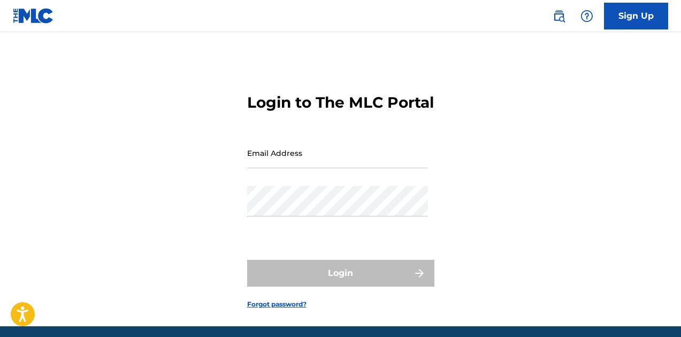
click at [334, 168] on input "Email Address" at bounding box center [337, 153] width 181 height 31
type input "[EMAIL_ADDRESS][DOMAIN_NAME]"
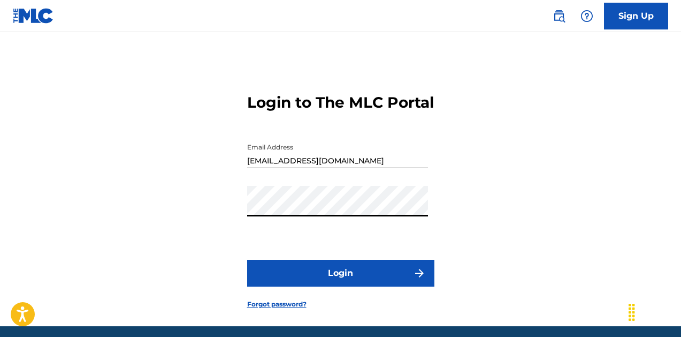
click at [351, 286] on button "Login" at bounding box center [340, 273] width 187 height 27
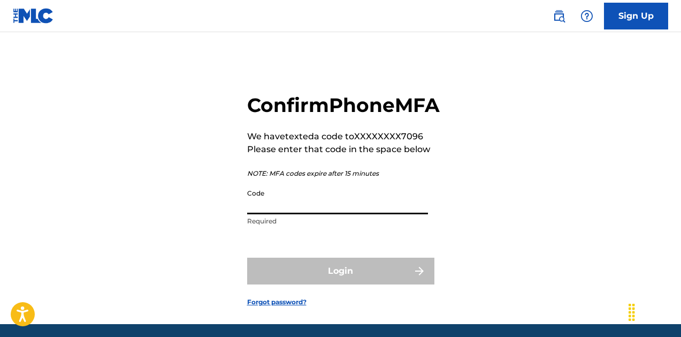
click at [319, 214] on input "Code" at bounding box center [337, 199] width 181 height 31
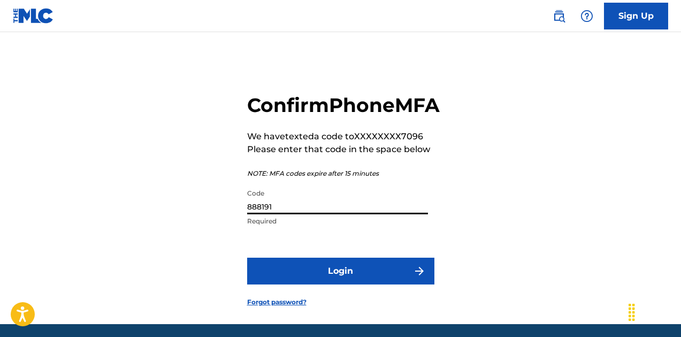
type input "888191"
click at [373, 284] on button "Login" at bounding box center [340, 270] width 187 height 27
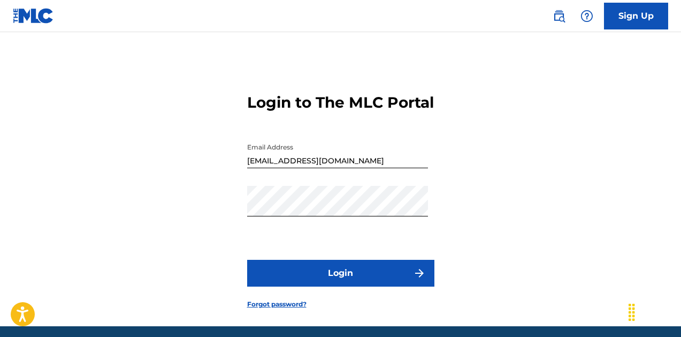
click at [578, 209] on div "Login to The MLC Portal Email Address [EMAIL_ADDRESS][DOMAIN_NAME] Password Log…" at bounding box center [340, 192] width 681 height 267
click at [386, 282] on button "Login" at bounding box center [340, 273] width 187 height 27
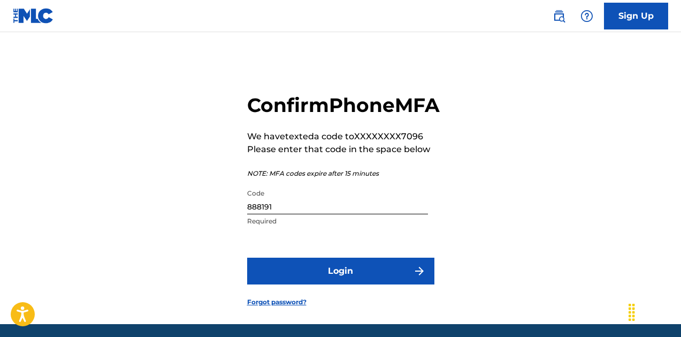
click at [344, 284] on button "Login" at bounding box center [340, 270] width 187 height 27
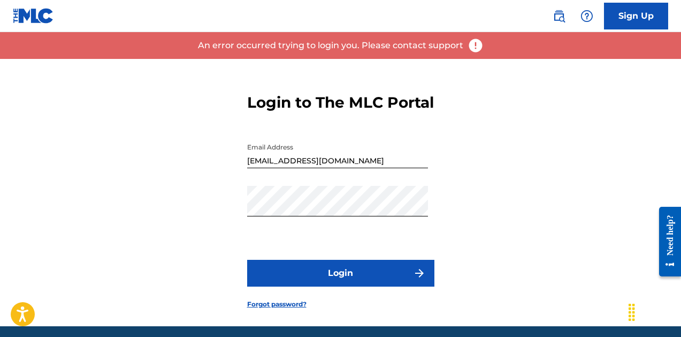
click at [358, 286] on button "Login" at bounding box center [340, 273] width 187 height 27
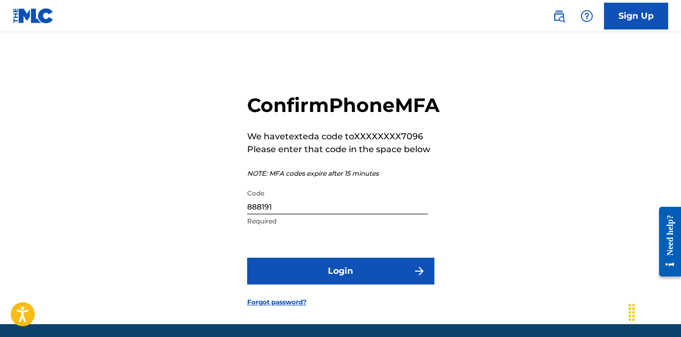
click at [371, 284] on button "Login" at bounding box center [340, 270] width 187 height 27
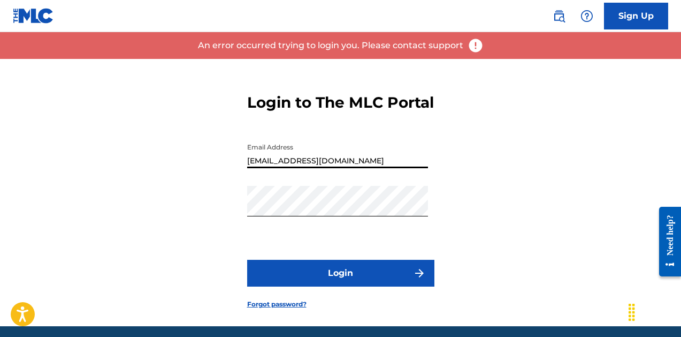
click at [462, 183] on div "Login to The MLC Portal Email Address [EMAIL_ADDRESS][DOMAIN_NAME] Password Log…" at bounding box center [340, 192] width 681 height 267
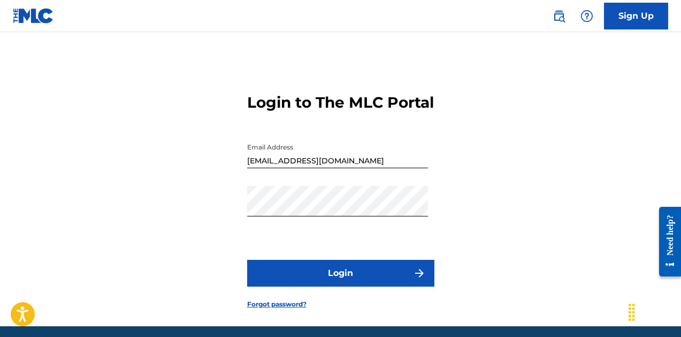
click at [346, 286] on button "Login" at bounding box center [340, 273] width 187 height 27
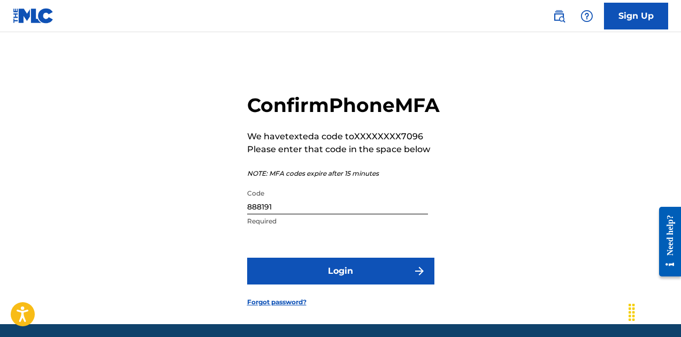
click at [331, 284] on button "Login" at bounding box center [340, 270] width 187 height 27
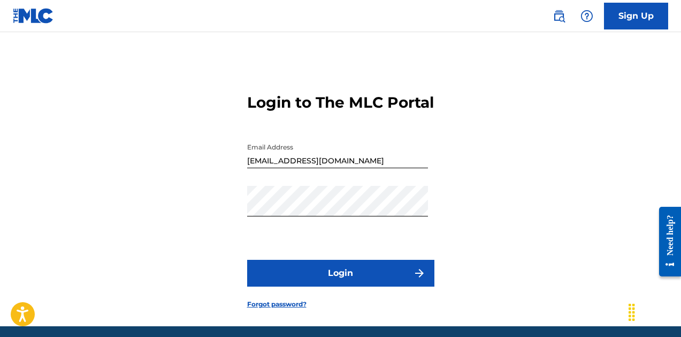
click at [377, 286] on button "Login" at bounding box center [340, 273] width 187 height 27
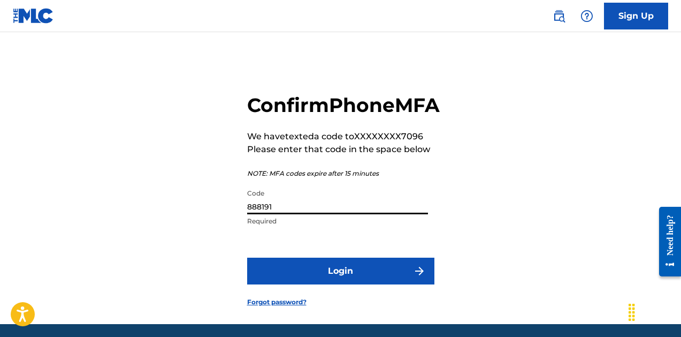
click at [314, 214] on input "888191" at bounding box center [337, 199] width 181 height 31
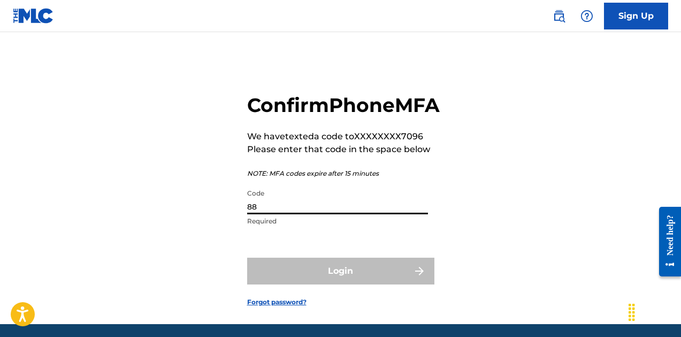
type input "8"
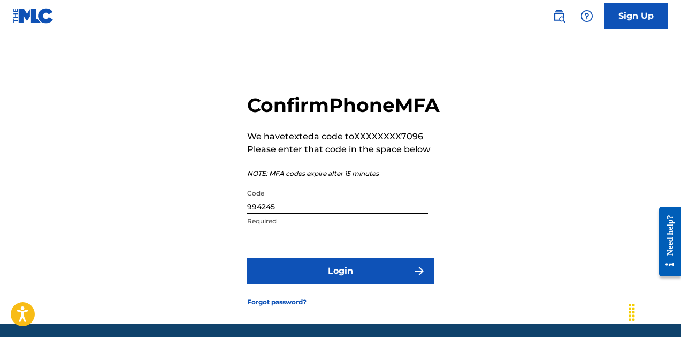
type input "994245"
click at [343, 284] on button "Login" at bounding box center [340, 270] width 187 height 27
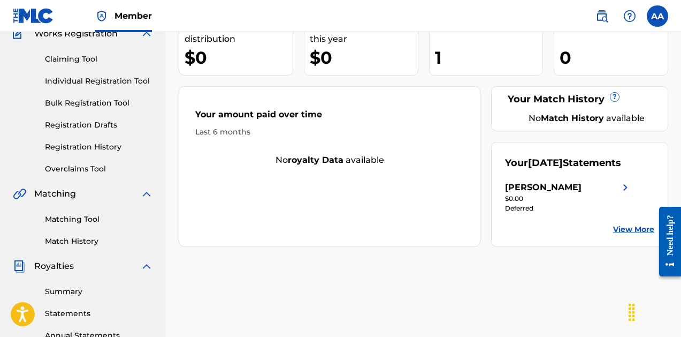
scroll to position [97, 0]
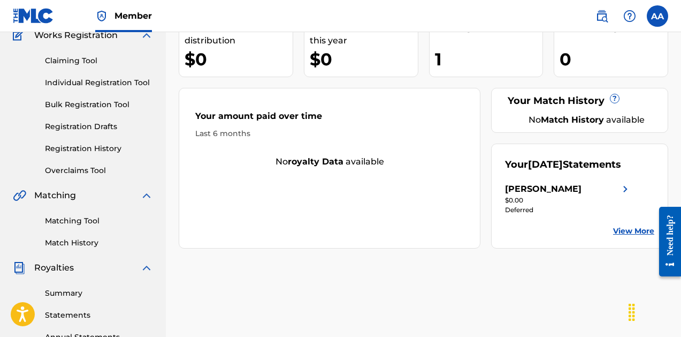
click at [111, 105] on link "Bulk Registration Tool" at bounding box center [99, 104] width 108 height 11
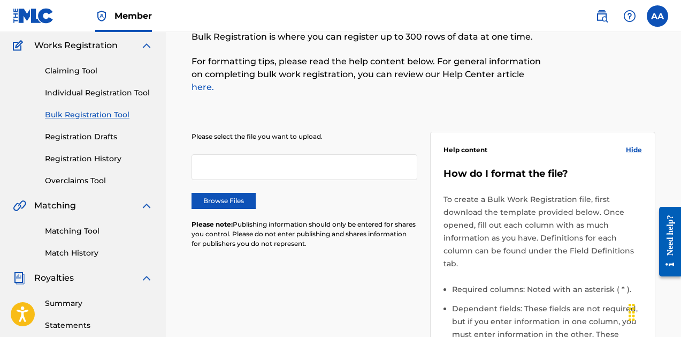
scroll to position [88, 0]
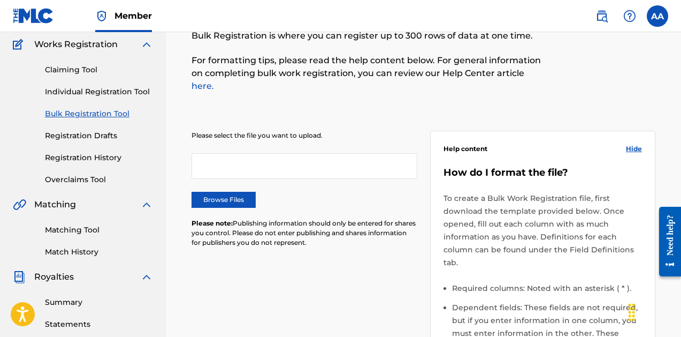
click at [82, 160] on link "Registration History" at bounding box center [99, 157] width 108 height 11
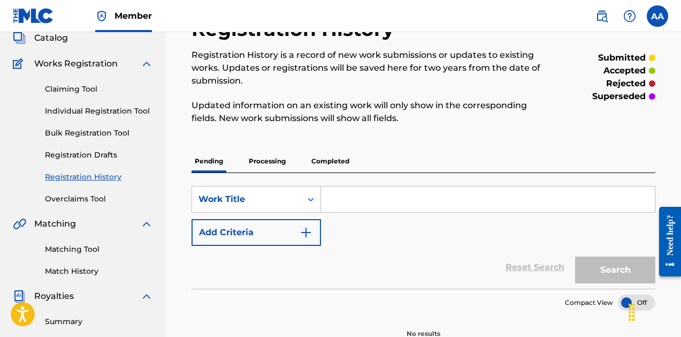
scroll to position [93, 0]
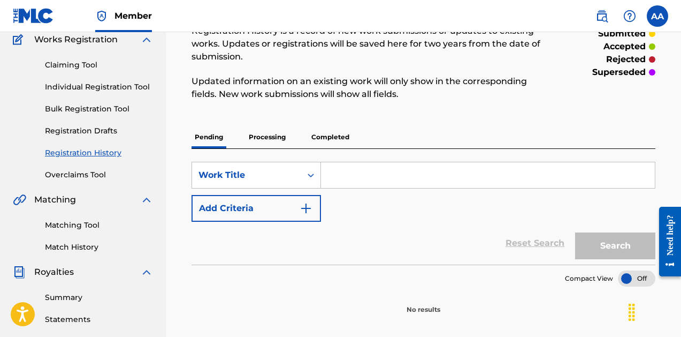
click at [273, 138] on p "Processing" at bounding box center [267, 137] width 43 height 22
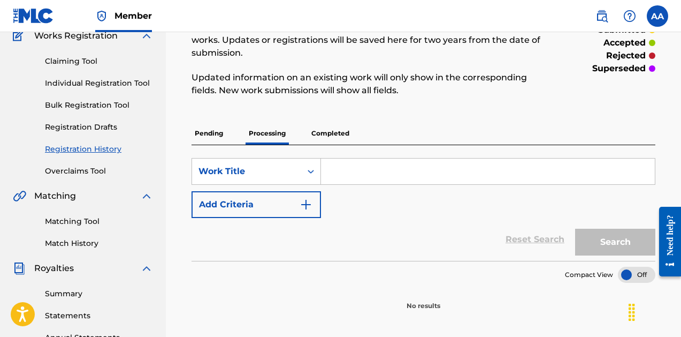
scroll to position [75, 0]
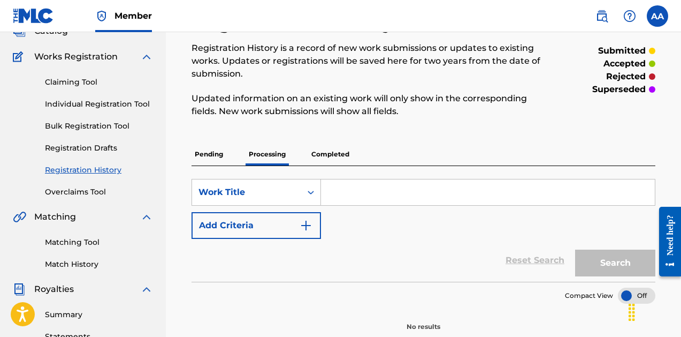
click at [338, 157] on p "Completed" at bounding box center [330, 154] width 44 height 22
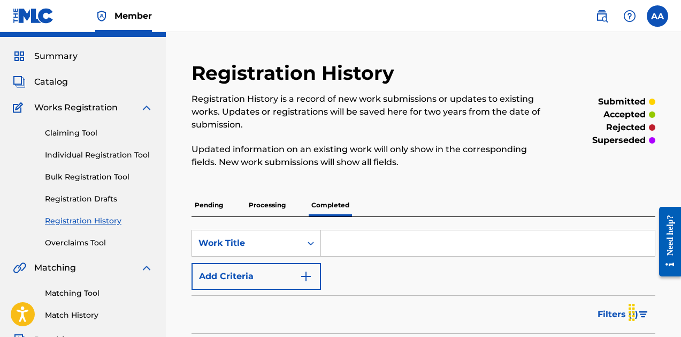
scroll to position [44, 0]
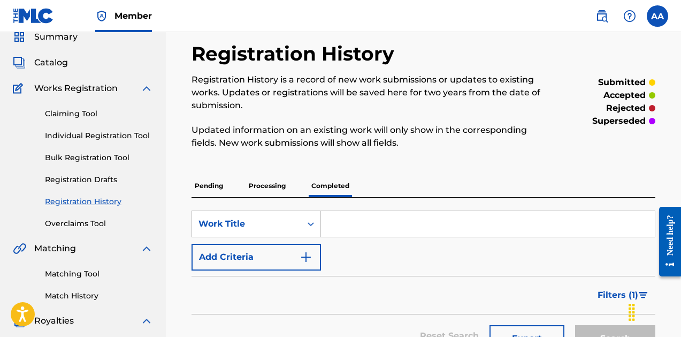
click at [218, 185] on p "Pending" at bounding box center [209, 185] width 35 height 22
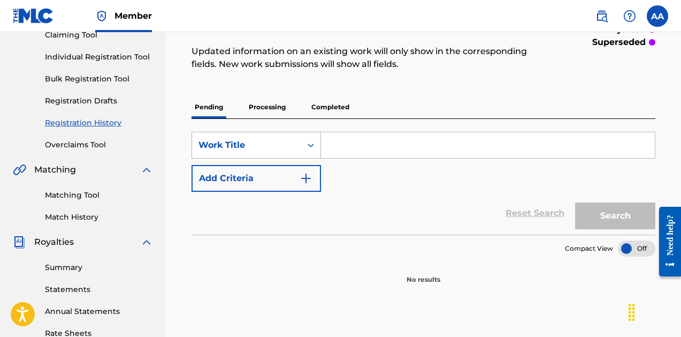
scroll to position [127, 0]
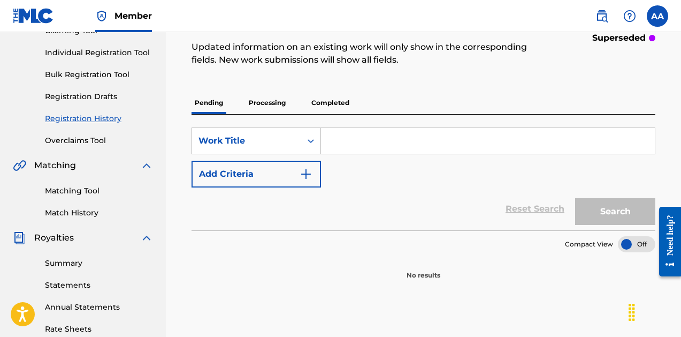
click at [277, 99] on p "Processing" at bounding box center [267, 103] width 43 height 22
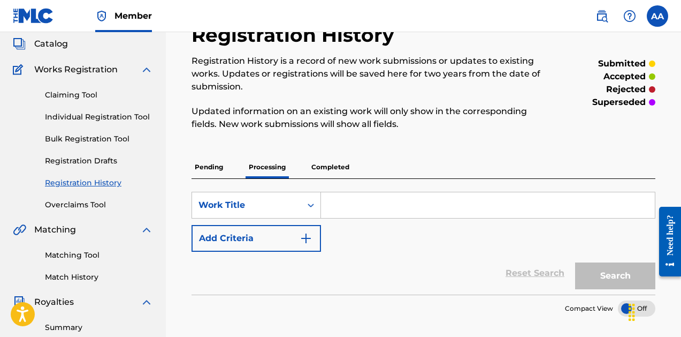
scroll to position [63, 0]
click at [83, 94] on link "Claiming Tool" at bounding box center [99, 94] width 108 height 11
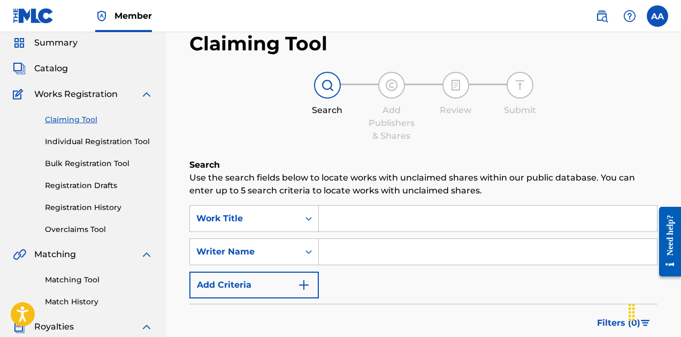
scroll to position [39, 0]
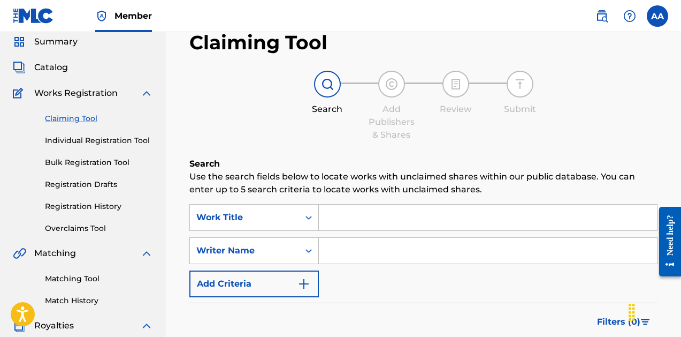
click at [113, 141] on link "Individual Registration Tool" at bounding box center [99, 140] width 108 height 11
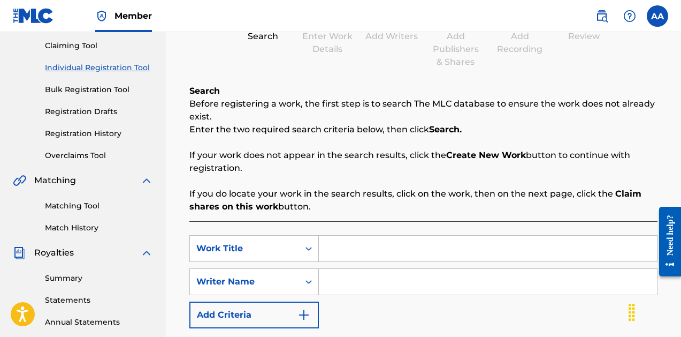
scroll to position [116, 0]
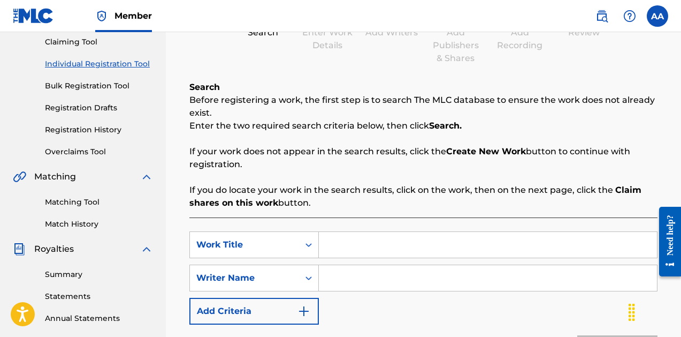
click at [96, 83] on link "Bulk Registration Tool" at bounding box center [99, 85] width 108 height 11
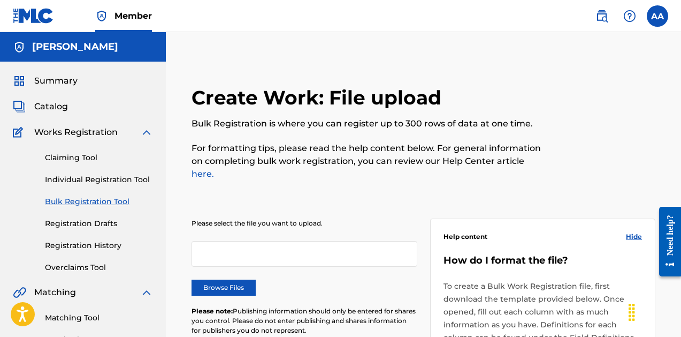
click at [96, 223] on link "Registration Drafts" at bounding box center [99, 223] width 108 height 11
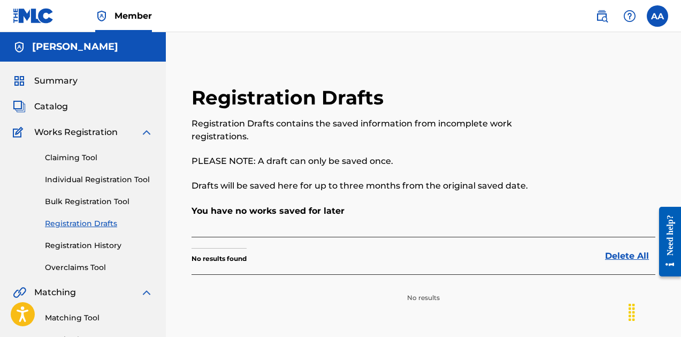
click at [93, 245] on link "Registration History" at bounding box center [99, 245] width 108 height 11
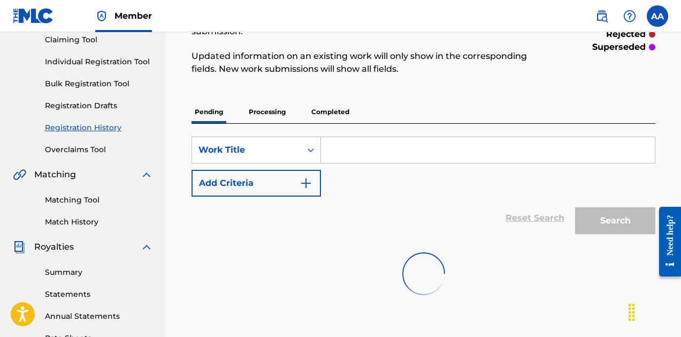
scroll to position [119, 0]
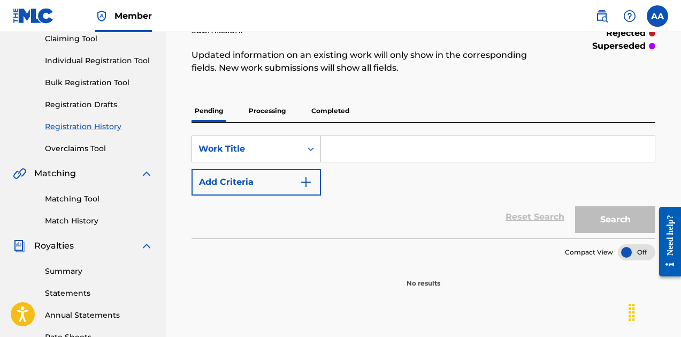
click at [269, 111] on p "Processing" at bounding box center [267, 111] width 43 height 22
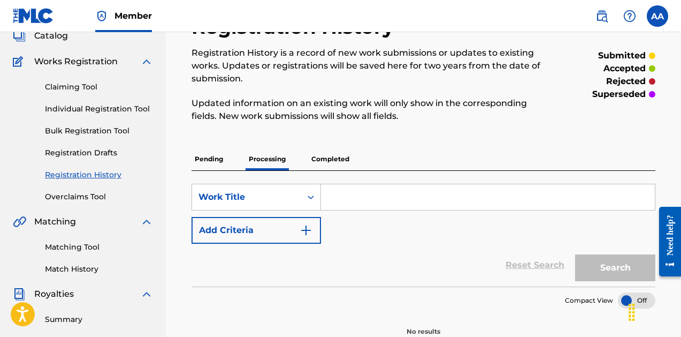
scroll to position [71, 0]
click at [330, 156] on p "Completed" at bounding box center [330, 158] width 44 height 22
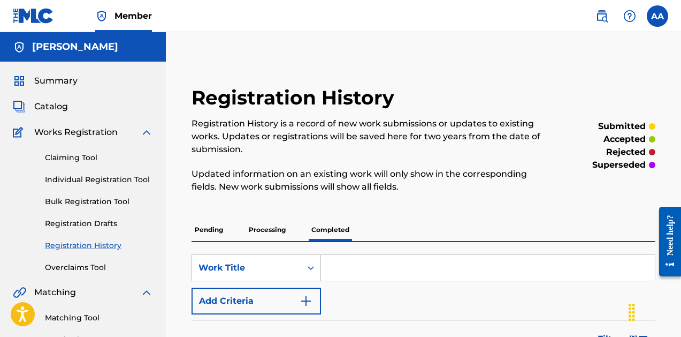
click at [58, 105] on span "Catalog" at bounding box center [51, 106] width 34 height 13
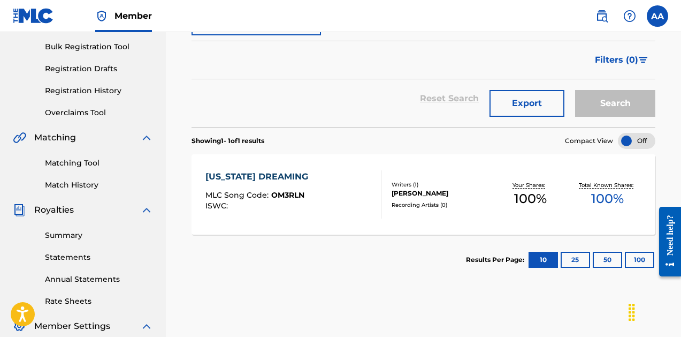
click at [575, 260] on button "25" at bounding box center [575, 260] width 29 height 16
click at [539, 261] on button "10" at bounding box center [543, 260] width 29 height 16
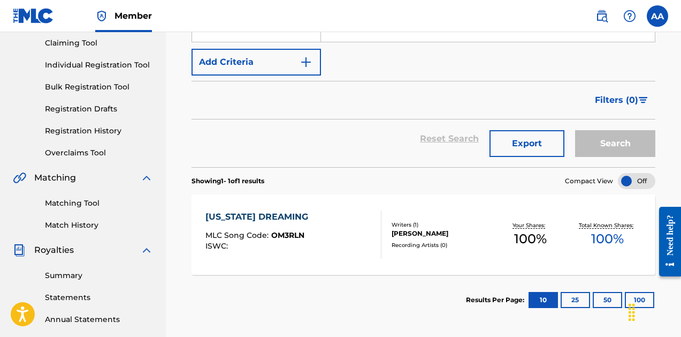
click at [90, 130] on link "Registration History" at bounding box center [99, 130] width 108 height 11
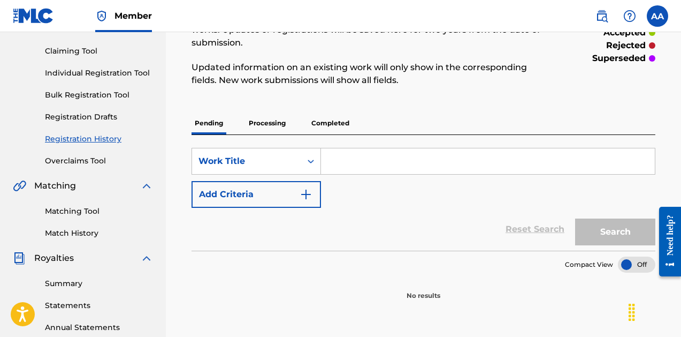
click at [255, 121] on p "Processing" at bounding box center [267, 123] width 43 height 22
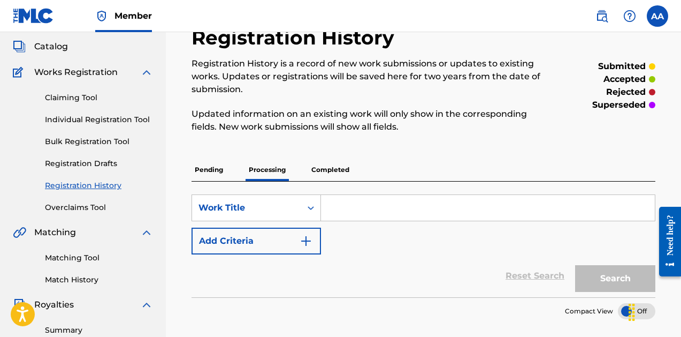
click at [332, 166] on p "Completed" at bounding box center [330, 169] width 44 height 22
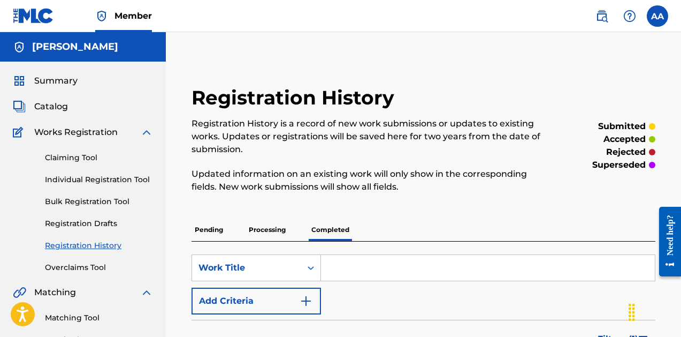
click at [52, 113] on div "Summary Catalog Works Registration Claiming Tool Individual Registration Tool B…" at bounding box center [83, 337] width 166 height 551
click at [54, 107] on span "Catalog" at bounding box center [51, 106] width 34 height 13
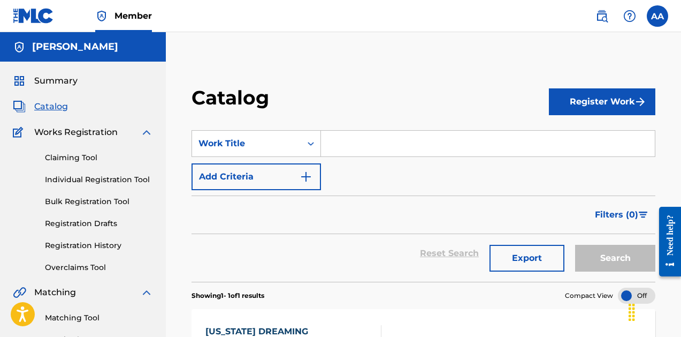
click at [84, 159] on link "Claiming Tool" at bounding box center [99, 157] width 108 height 11
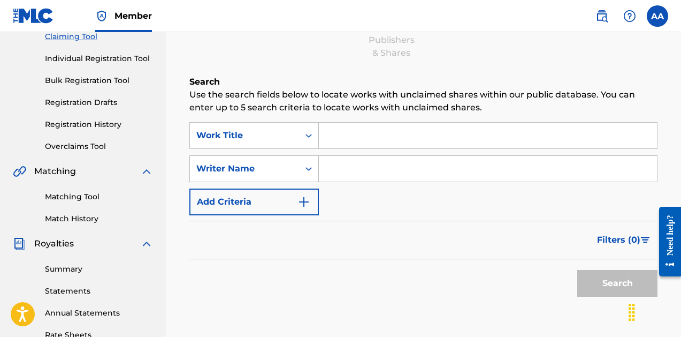
click at [354, 136] on input "Search Form" at bounding box center [488, 136] width 338 height 26
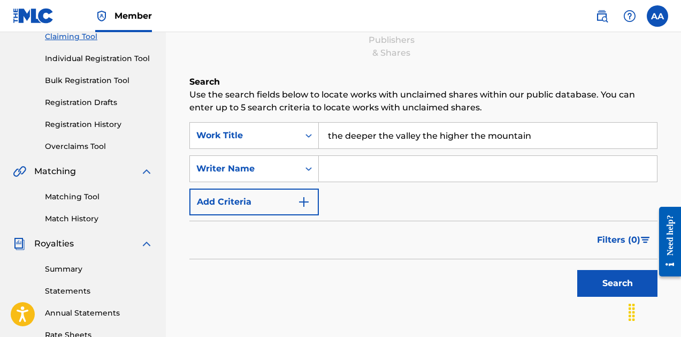
click at [360, 136] on input "the deeper the valley the higher the mountain" at bounding box center [488, 136] width 338 height 26
click at [346, 138] on input "tru billionaire" at bounding box center [488, 136] width 338 height 26
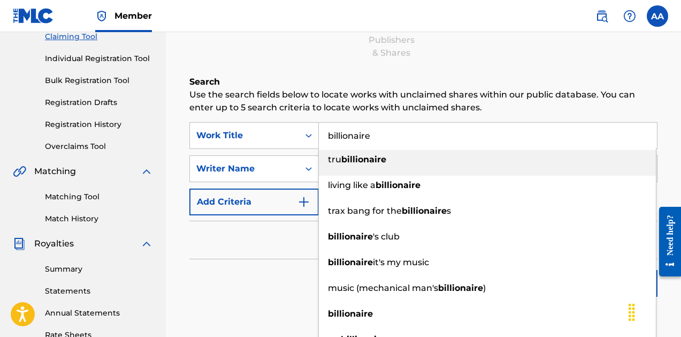
type input "billionaire"
click at [249, 268] on div "Search" at bounding box center [423, 280] width 468 height 43
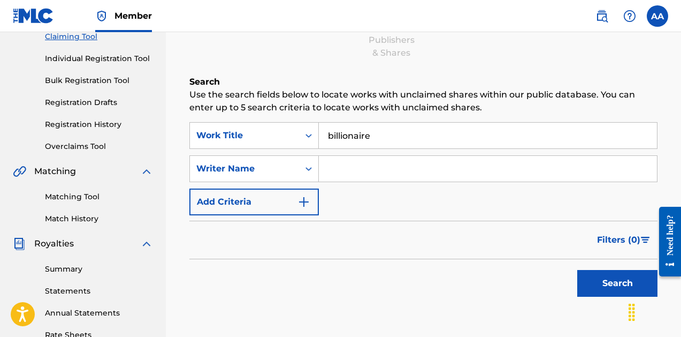
click at [621, 282] on button "Search" at bounding box center [617, 283] width 80 height 27
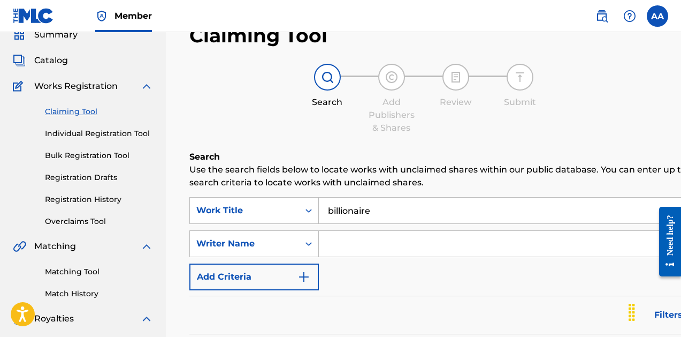
scroll to position [50, 0]
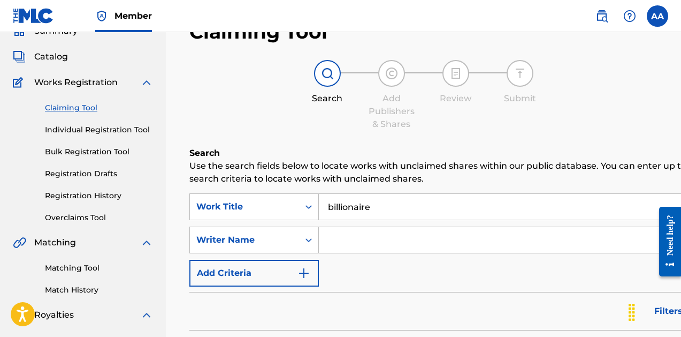
click at [352, 238] on input "Search Form" at bounding box center [516, 240] width 395 height 26
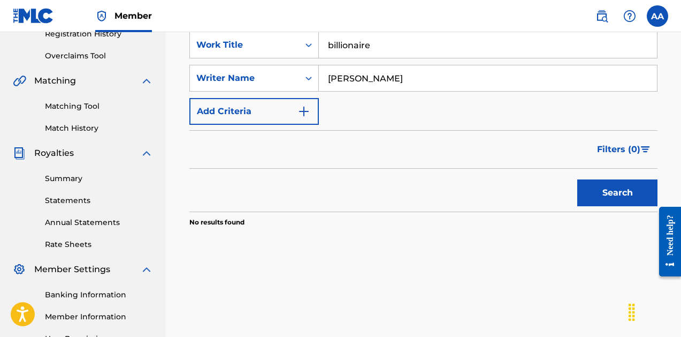
scroll to position [212, 0]
click at [602, 193] on button "Search" at bounding box center [617, 192] width 80 height 27
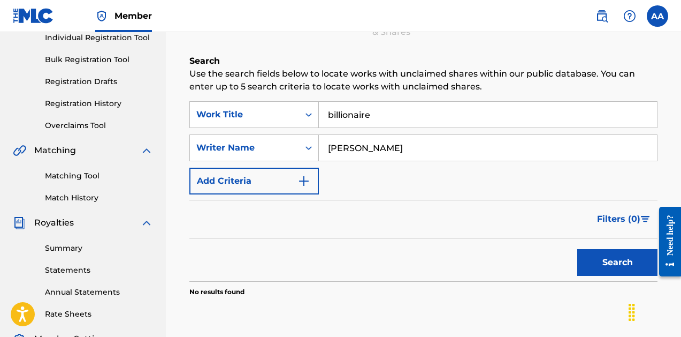
scroll to position [139, 0]
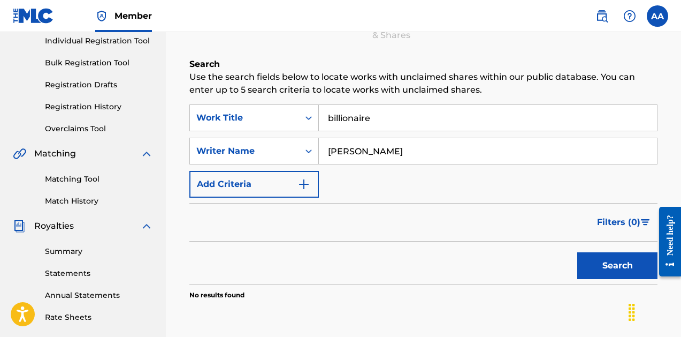
click at [363, 152] on input "[PERSON_NAME]" at bounding box center [488, 151] width 338 height 26
type input "[PERSON_NAME]"
click at [624, 270] on button "Search" at bounding box center [617, 265] width 80 height 27
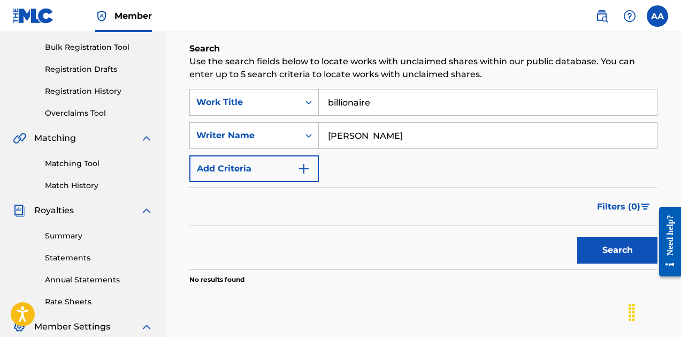
scroll to position [150, 0]
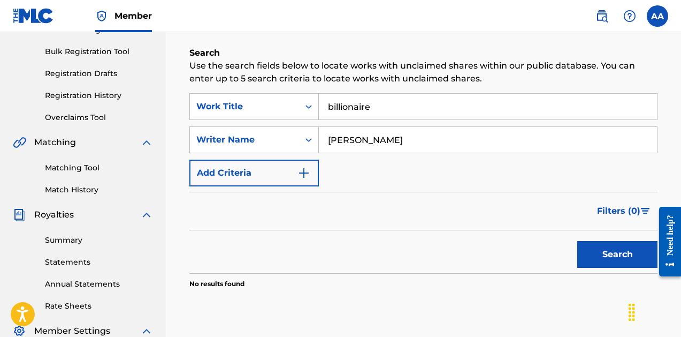
click at [91, 193] on link "Match History" at bounding box center [99, 189] width 108 height 11
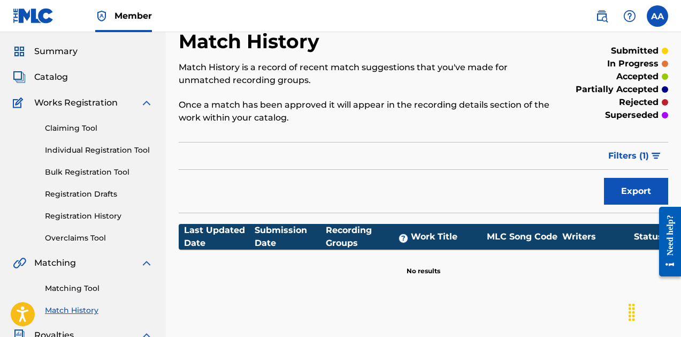
scroll to position [26, 0]
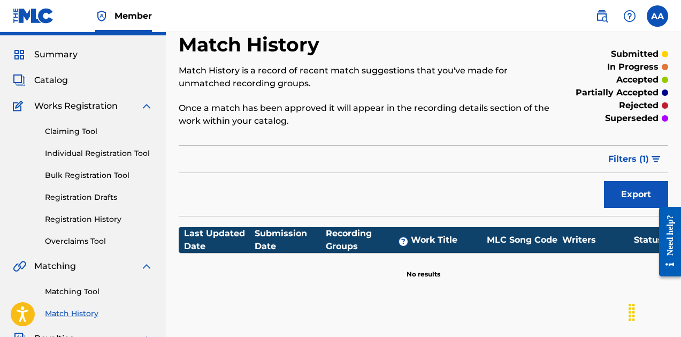
click at [105, 216] on link "Registration History" at bounding box center [99, 219] width 108 height 11
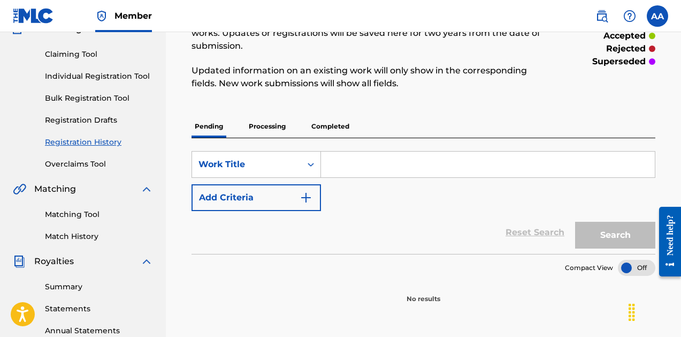
scroll to position [97, 0]
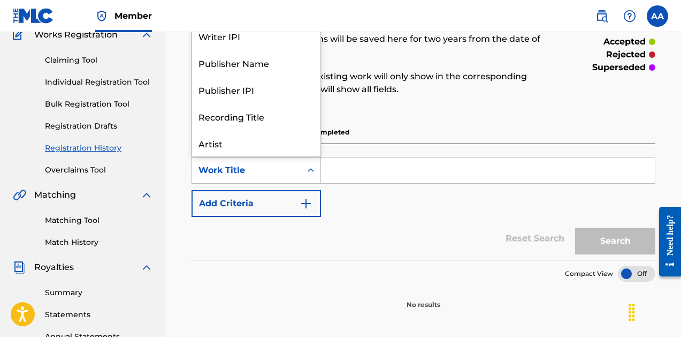
click at [302, 164] on div "Search Form" at bounding box center [310, 170] width 19 height 19
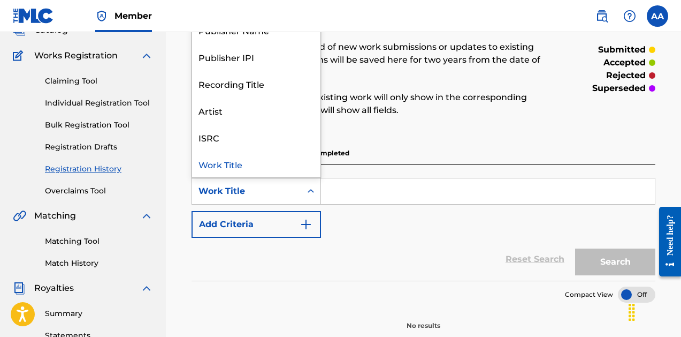
scroll to position [76, 0]
click at [241, 102] on div "Artist" at bounding box center [256, 110] width 128 height 27
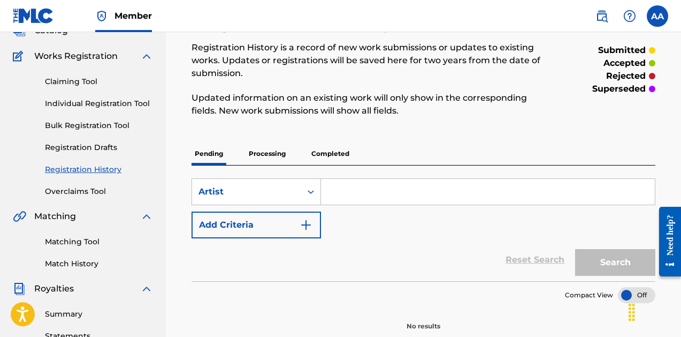
click at [347, 186] on input "Search Form" at bounding box center [488, 192] width 334 height 26
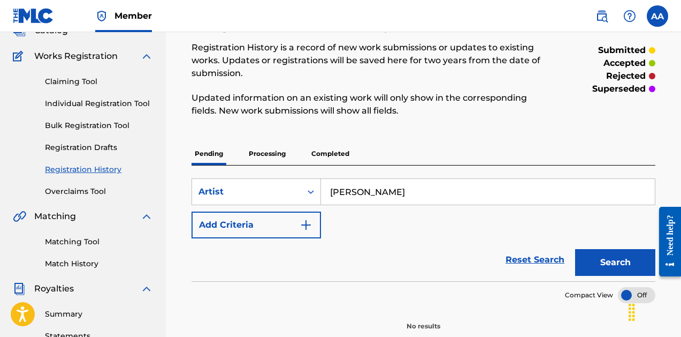
click at [615, 262] on button "Search" at bounding box center [615, 262] width 80 height 27
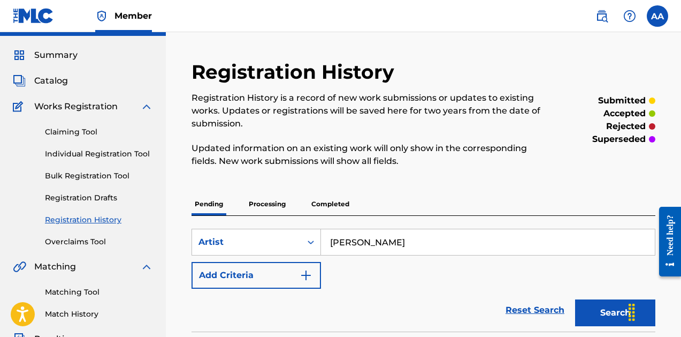
scroll to position [33, 0]
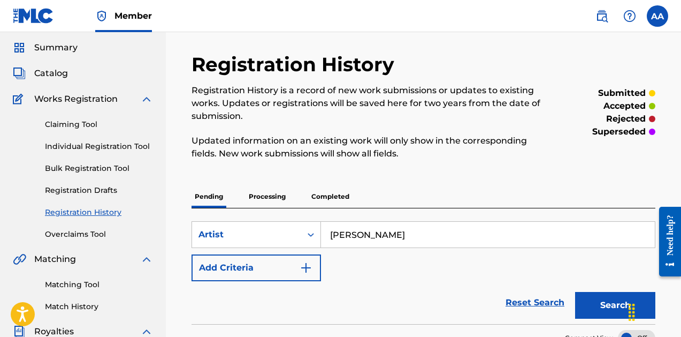
type input "[PERSON_NAME]"
click at [604, 303] on button "Search" at bounding box center [615, 305] width 80 height 27
click at [268, 194] on p "Processing" at bounding box center [267, 196] width 43 height 22
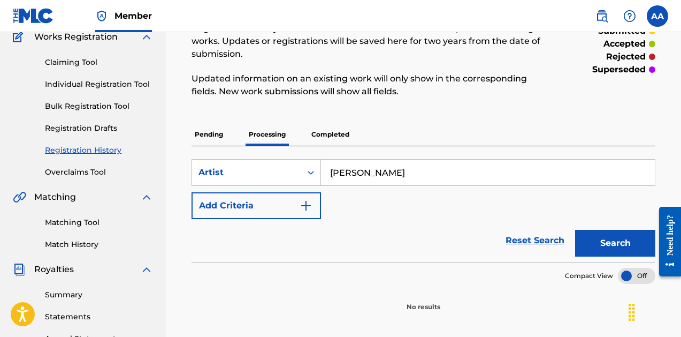
scroll to position [98, 0]
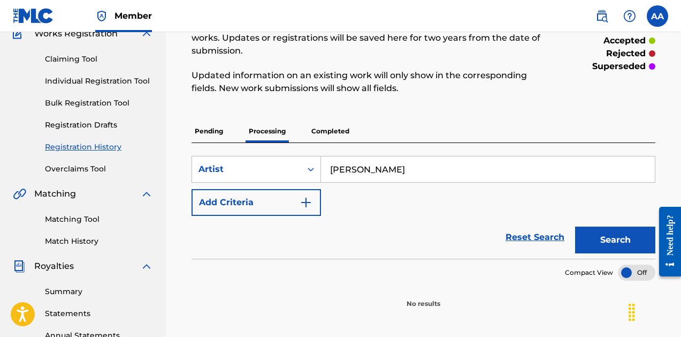
click at [620, 237] on button "Search" at bounding box center [615, 239] width 80 height 27
click at [337, 128] on p "Completed" at bounding box center [330, 131] width 44 height 22
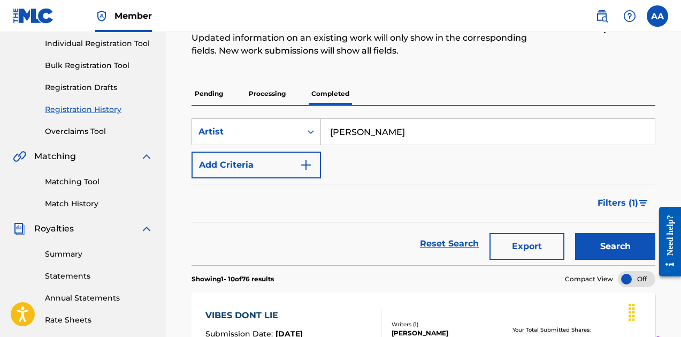
scroll to position [135, 0]
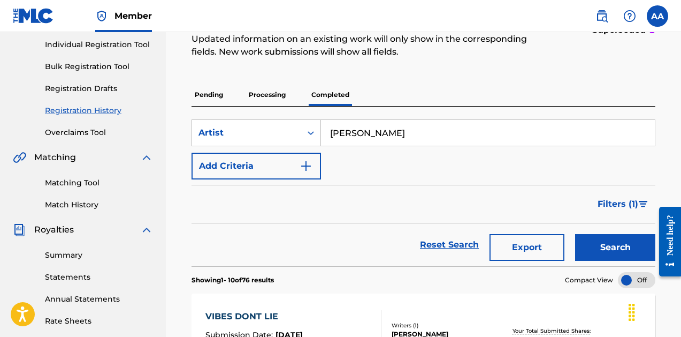
click at [264, 94] on p "Processing" at bounding box center [267, 94] width 43 height 22
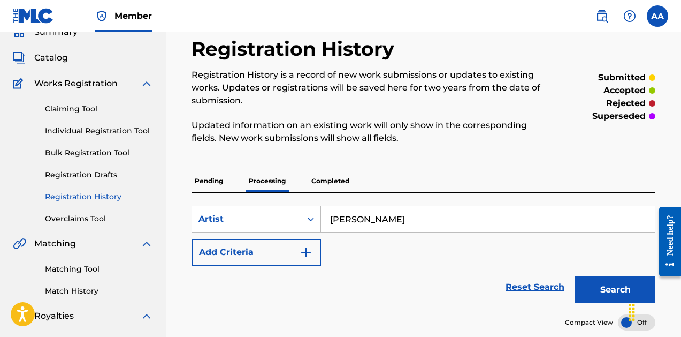
scroll to position [51, 0]
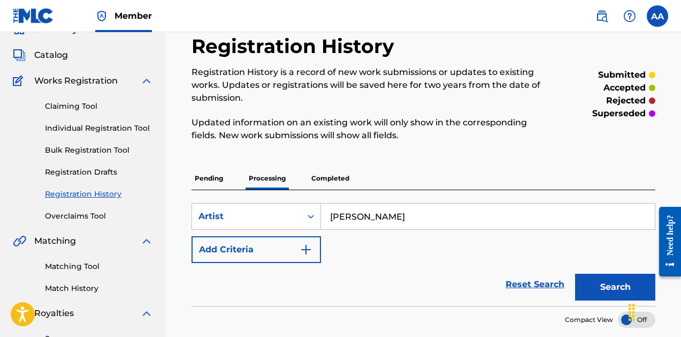
click at [217, 184] on p "Pending" at bounding box center [209, 178] width 35 height 22
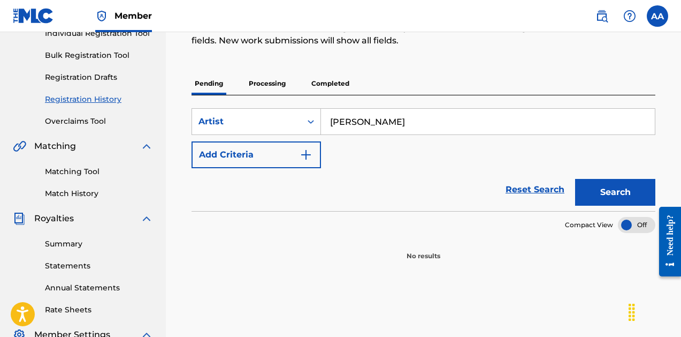
scroll to position [134, 0]
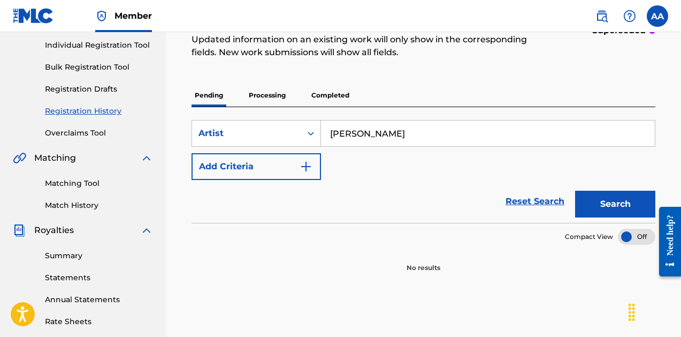
click at [616, 206] on button "Search" at bounding box center [615, 204] width 80 height 27
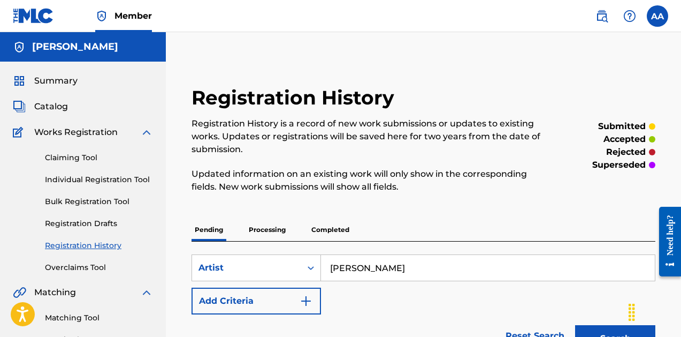
scroll to position [0, 0]
click at [58, 110] on span "Catalog" at bounding box center [51, 106] width 34 height 13
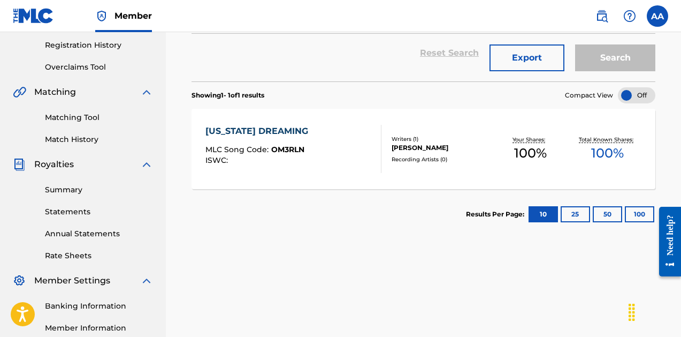
scroll to position [198, 0]
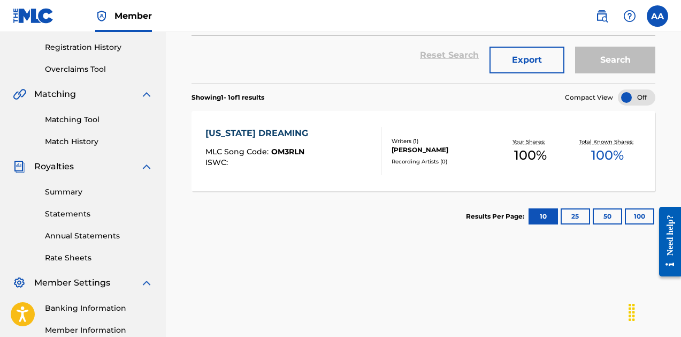
click at [581, 215] on button "25" at bounding box center [575, 216] width 29 height 16
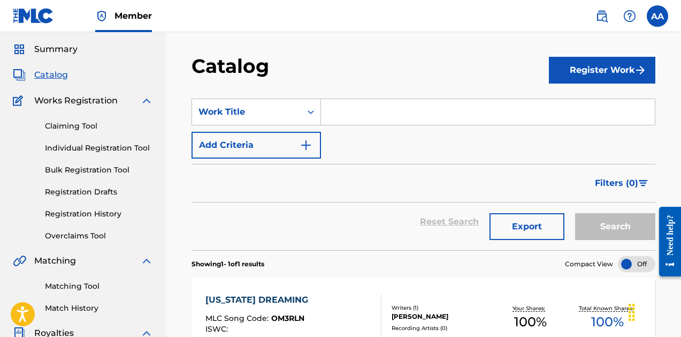
scroll to position [31, 0]
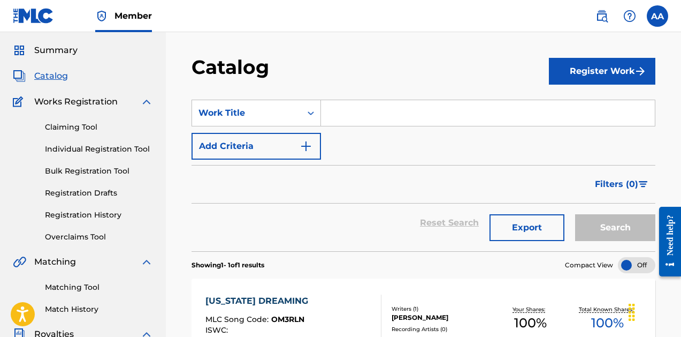
click at [88, 168] on link "Bulk Registration Tool" at bounding box center [99, 170] width 108 height 11
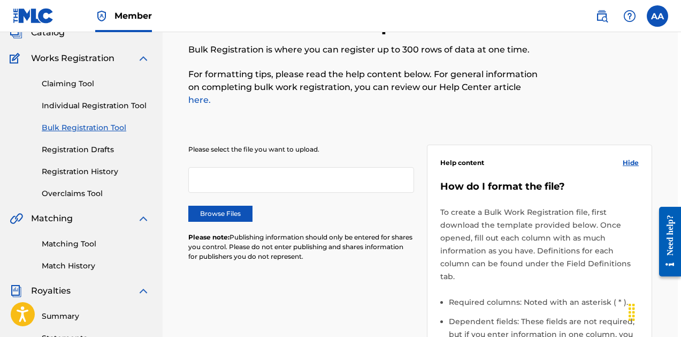
scroll to position [72, 3]
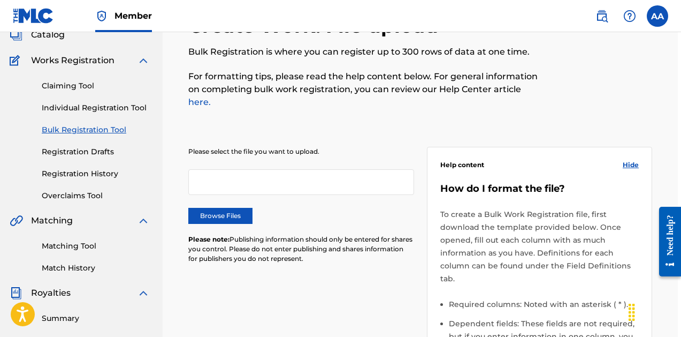
click at [75, 87] on link "Claiming Tool" at bounding box center [96, 85] width 108 height 11
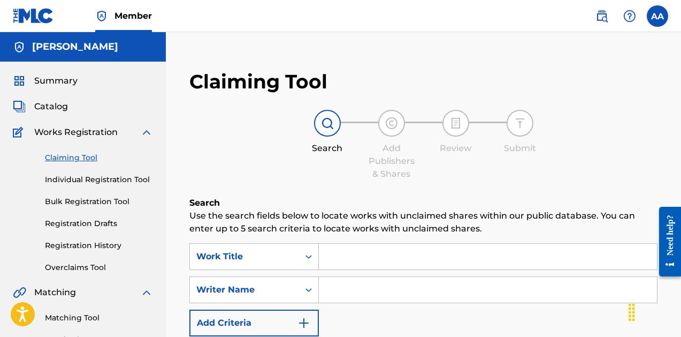
click at [88, 265] on link "Overclaims Tool" at bounding box center [99, 267] width 108 height 11
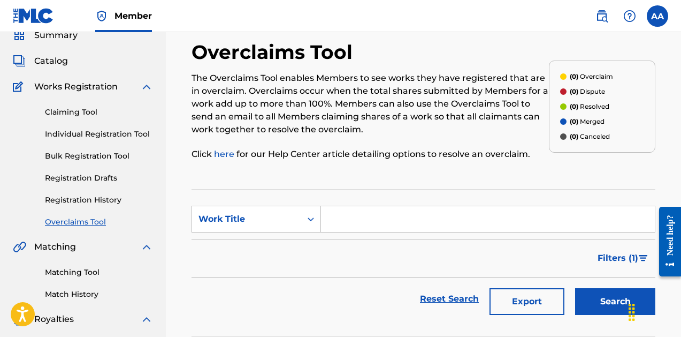
scroll to position [44, 0]
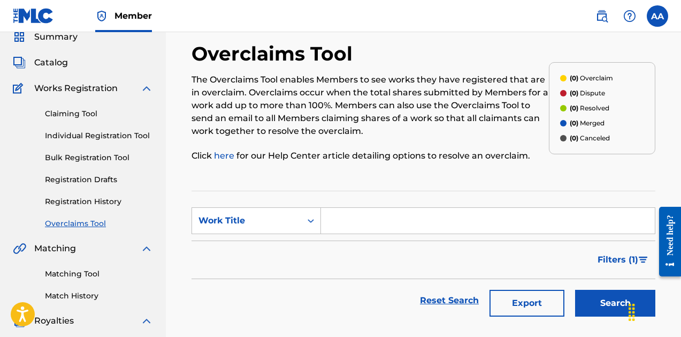
click at [104, 201] on link "Registration History" at bounding box center [99, 201] width 108 height 11
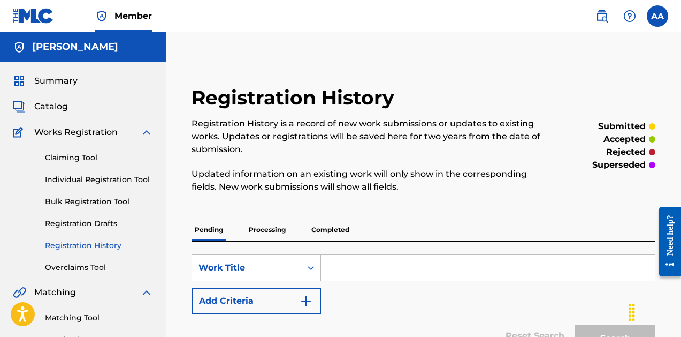
click at [71, 79] on span "Summary" at bounding box center [55, 80] width 43 height 13
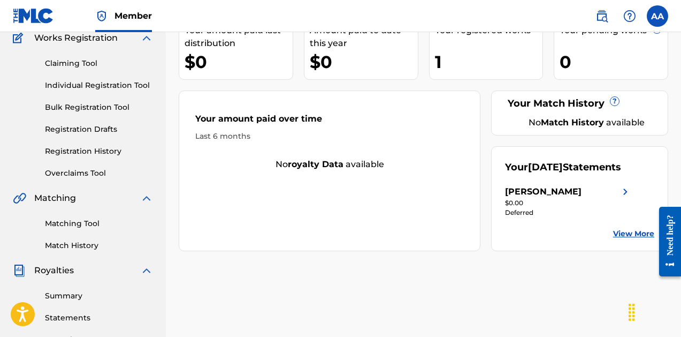
scroll to position [101, 0]
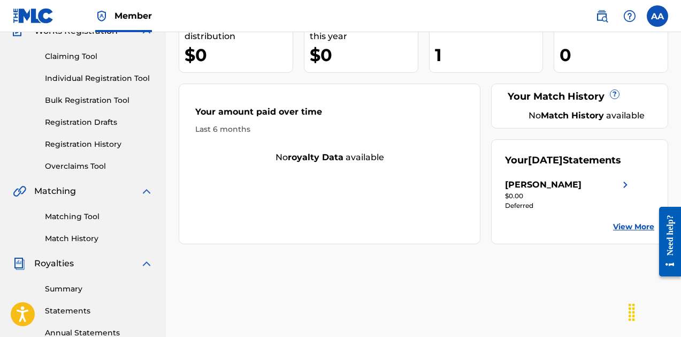
click at [626, 185] on img at bounding box center [625, 184] width 13 height 13
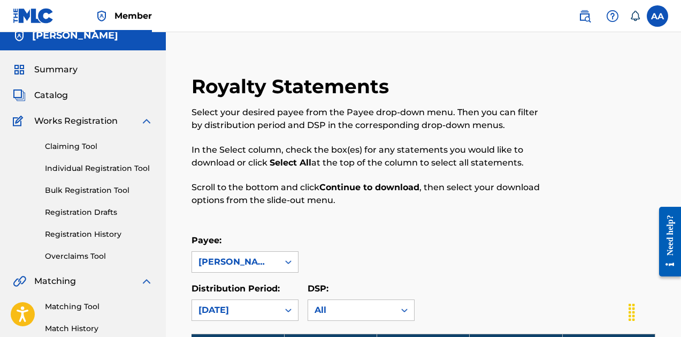
scroll to position [12, 0]
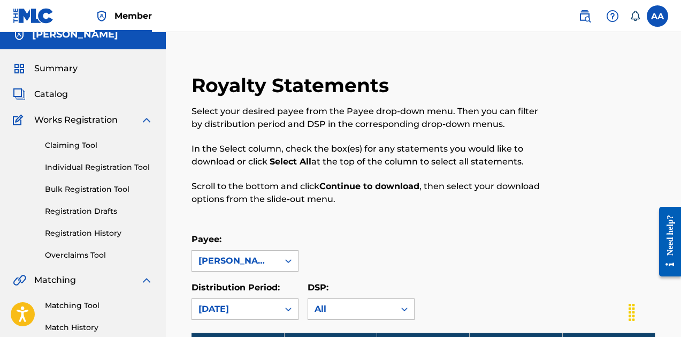
click at [93, 189] on link "Bulk Registration Tool" at bounding box center [99, 189] width 108 height 11
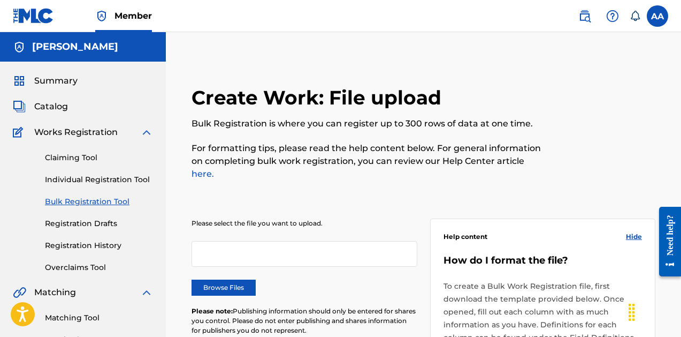
click at [95, 217] on div "Claiming Tool Individual Registration Tool Bulk Registration Tool Registration …" at bounding box center [83, 206] width 140 height 134
click at [98, 223] on link "Registration Drafts" at bounding box center [99, 223] width 108 height 11
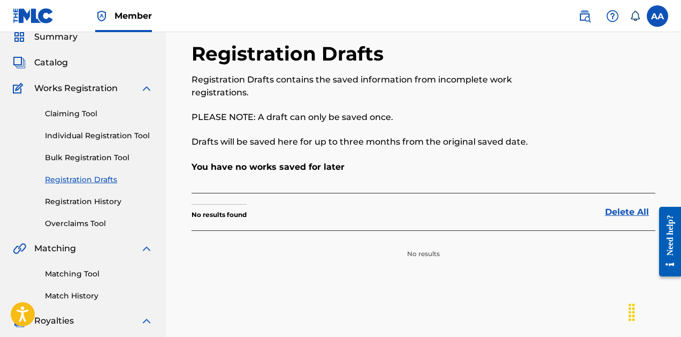
scroll to position [32, 0]
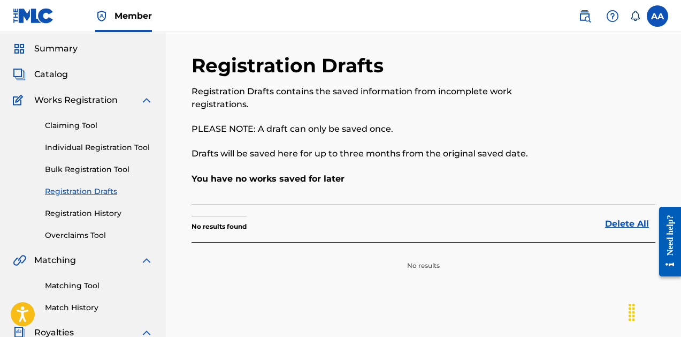
click at [90, 210] on link "Registration History" at bounding box center [99, 213] width 108 height 11
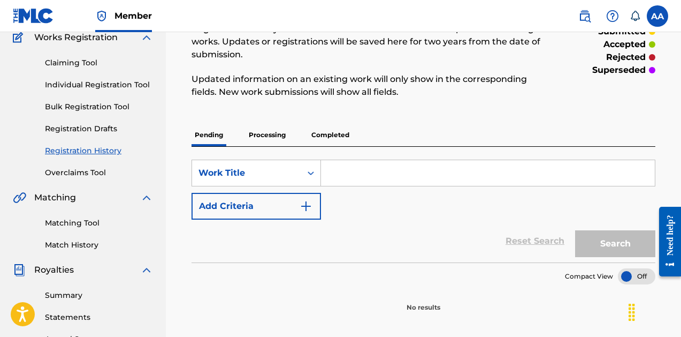
scroll to position [96, 0]
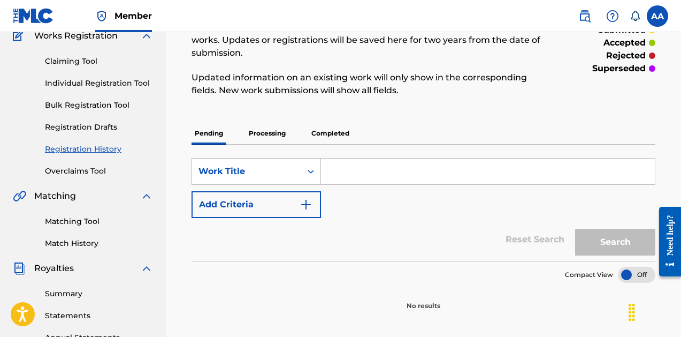
click at [331, 127] on p "Completed" at bounding box center [330, 133] width 44 height 22
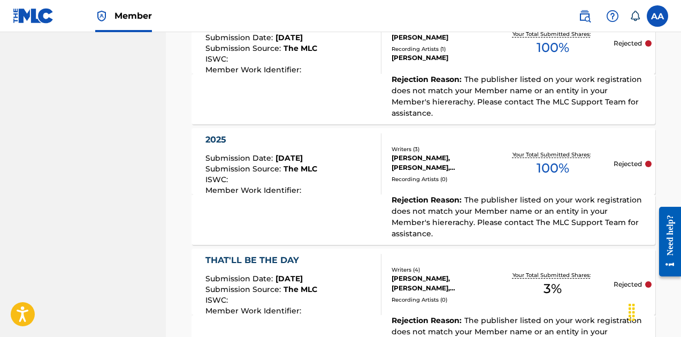
scroll to position [1023, 0]
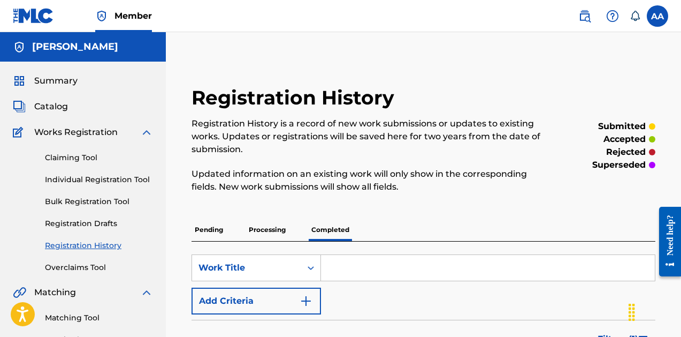
scroll to position [0, 0]
click at [660, 18] on label at bounding box center [657, 15] width 21 height 21
click at [658, 16] on input "AA Andrew Aasen andrewaasen@andrewaasen.com Notification Preferences Profile Lo…" at bounding box center [658, 16] width 0 height 0
click at [66, 47] on h5 "[PERSON_NAME]" at bounding box center [75, 47] width 86 height 12
click at [64, 82] on span "Summary" at bounding box center [55, 80] width 43 height 13
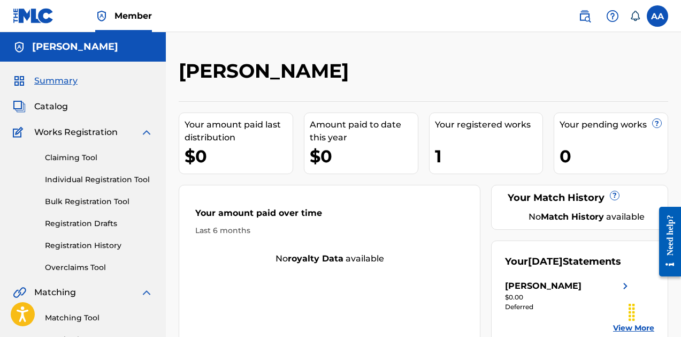
click at [56, 108] on span "Catalog" at bounding box center [51, 106] width 34 height 13
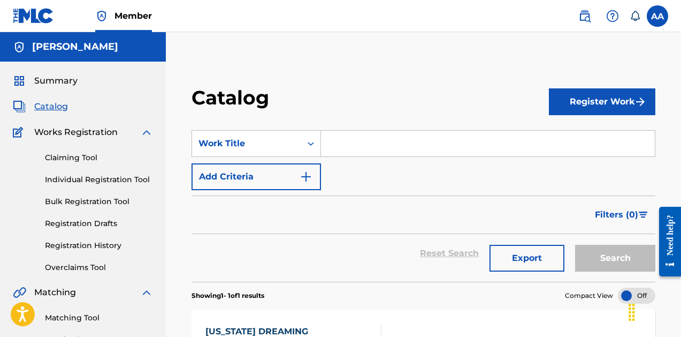
click at [64, 82] on span "Summary" at bounding box center [55, 80] width 43 height 13
